Goal: Task Accomplishment & Management: Use online tool/utility

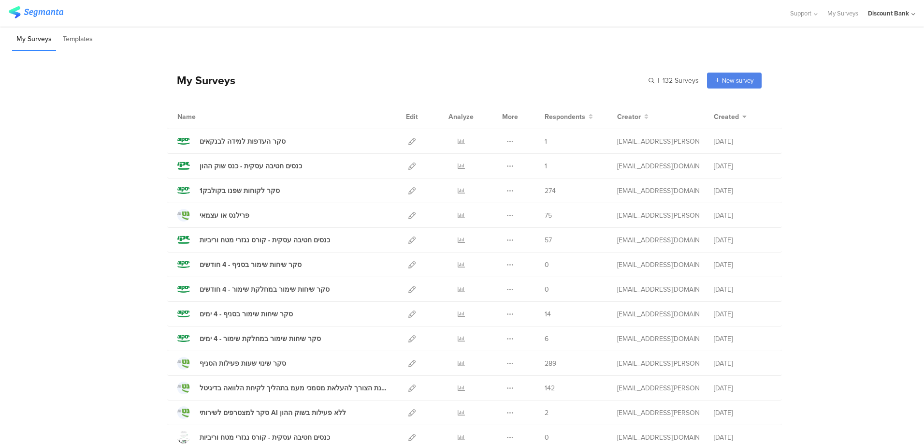
click at [408, 289] on icon at bounding box center [411, 289] width 7 height 7
click at [272, 261] on div "סקר שיחות שימור בסניף - 4 חודשים" at bounding box center [251, 265] width 102 height 10
click at [408, 265] on icon at bounding box center [411, 264] width 7 height 7
click at [408, 264] on icon at bounding box center [411, 264] width 7 height 7
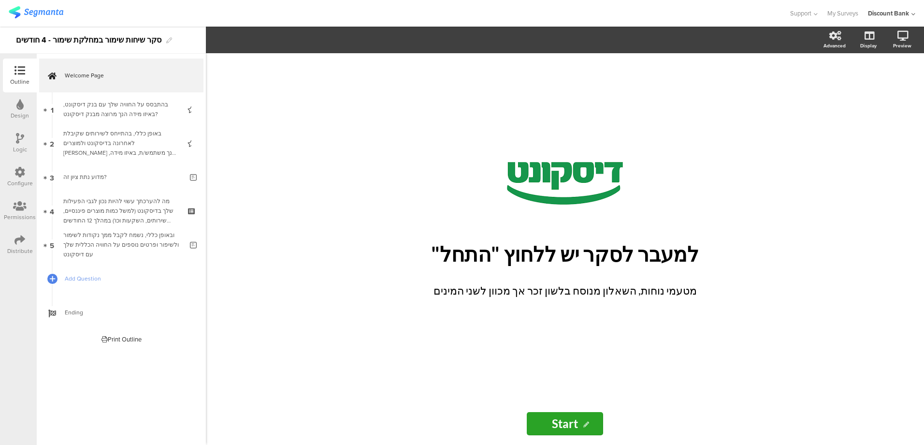
click at [22, 241] on icon at bounding box center [19, 239] width 11 height 11
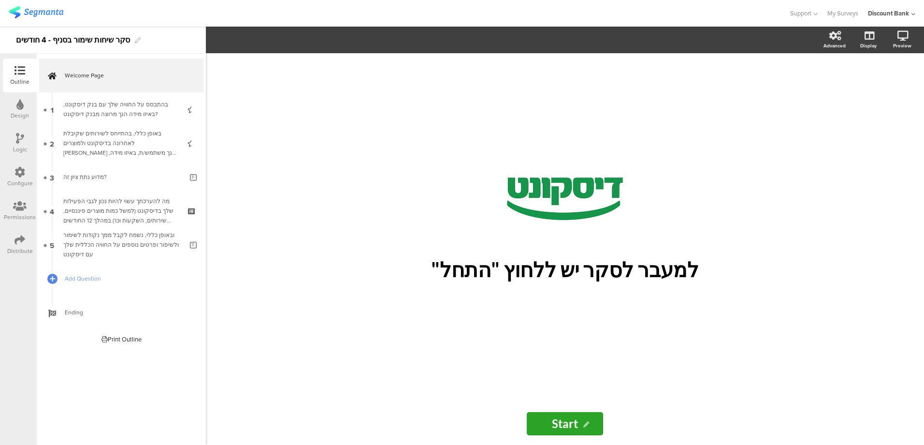
click at [18, 242] on icon at bounding box center [19, 239] width 11 height 11
